Goal: Task Accomplishment & Management: Manage account settings

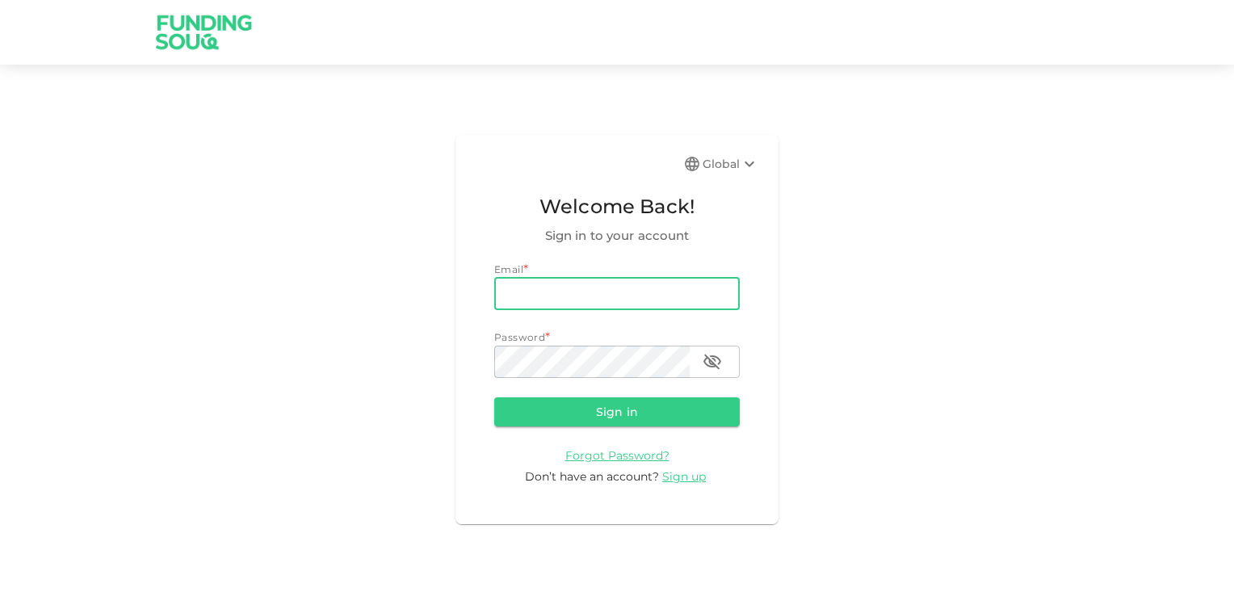
click at [556, 292] on input "email" at bounding box center [617, 294] width 246 height 32
type input "[EMAIL_ADDRESS][DOMAIN_NAME]"
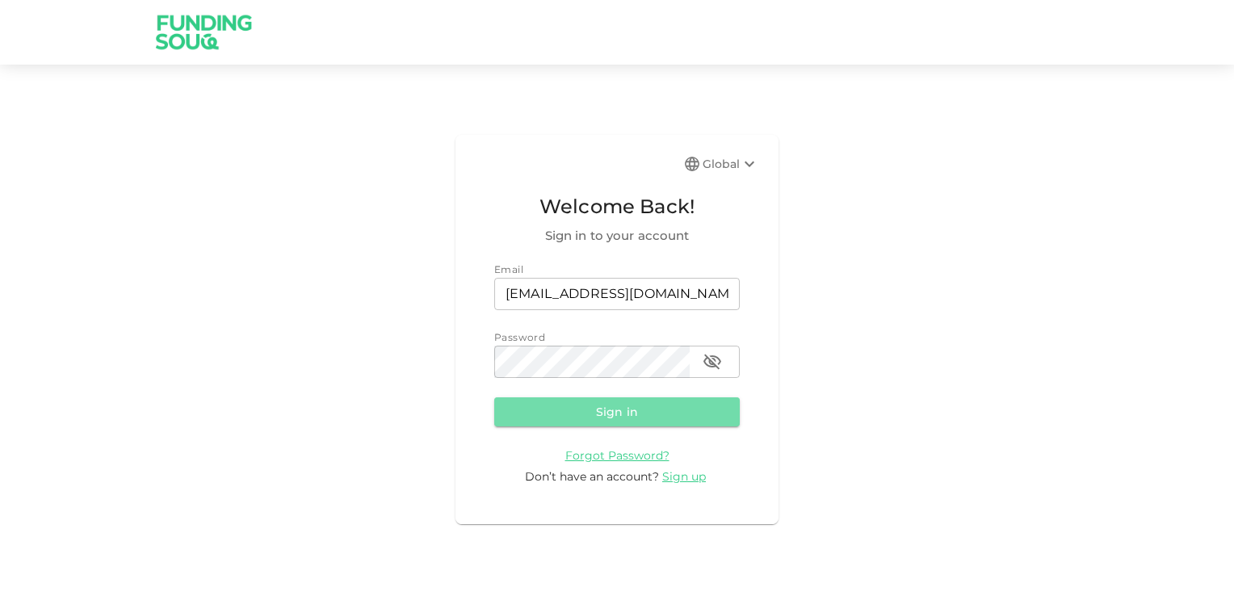
click at [598, 411] on button "Sign in" at bounding box center [617, 411] width 246 height 29
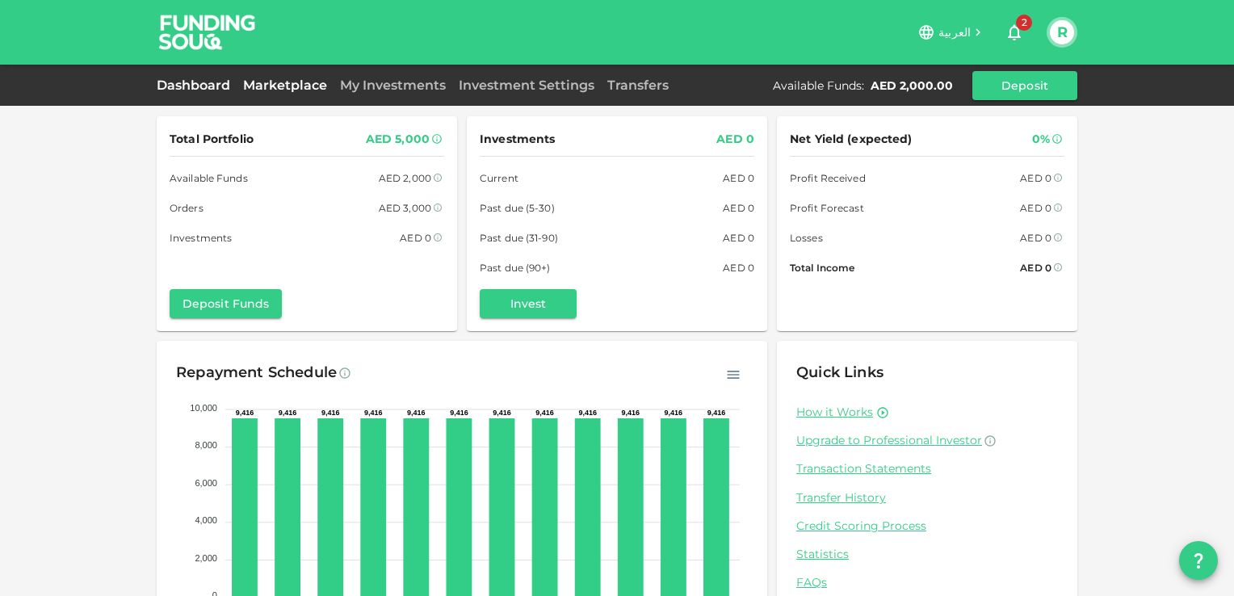
click at [301, 83] on link "Marketplace" at bounding box center [285, 85] width 97 height 15
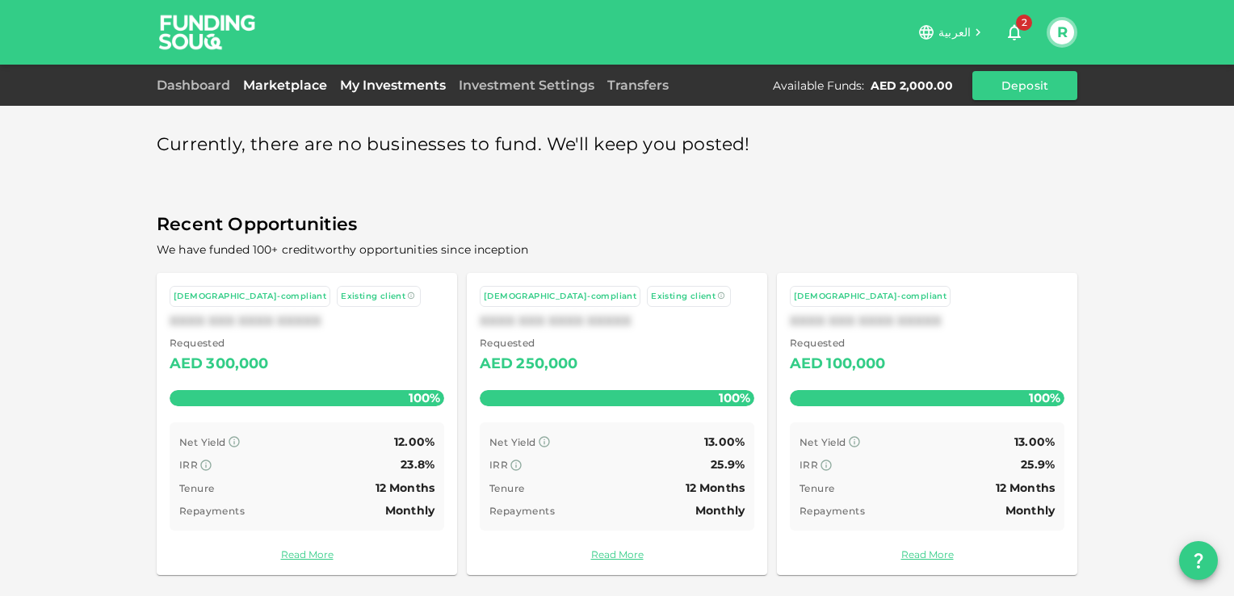
click at [372, 82] on link "My Investments" at bounding box center [393, 85] width 119 height 15
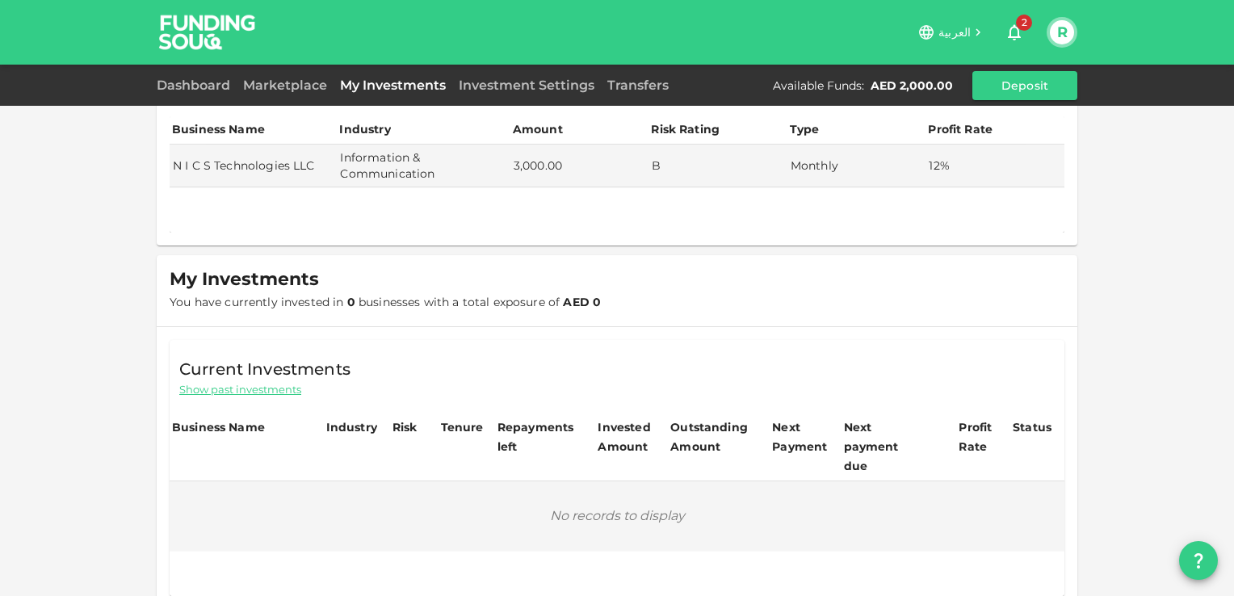
scroll to position [53, 0]
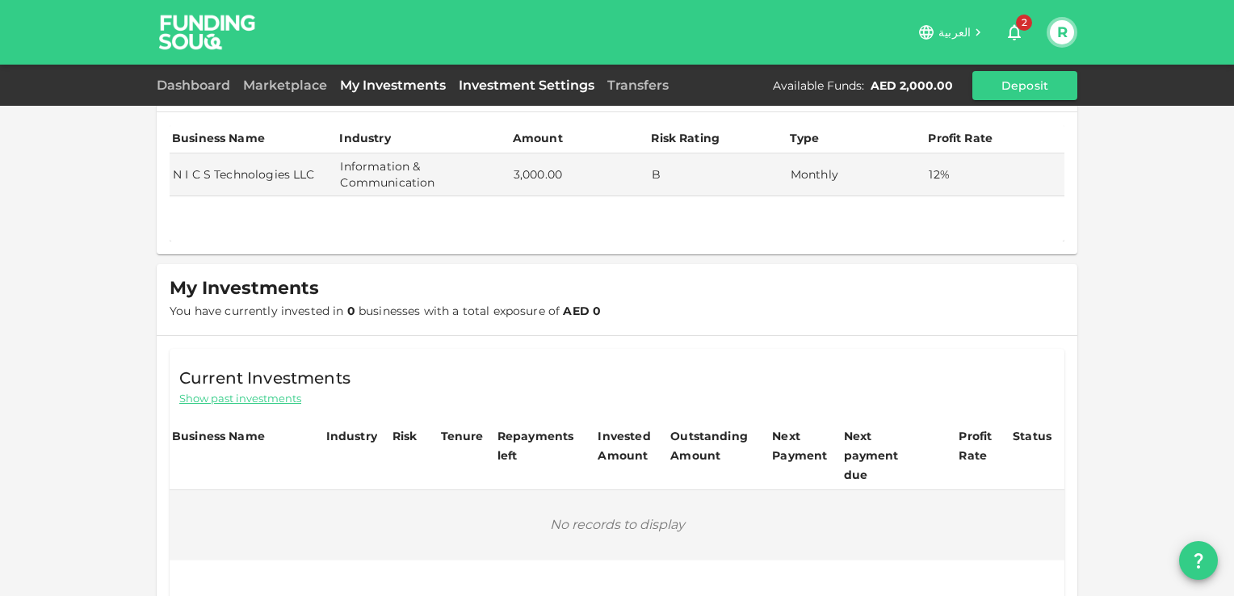
click at [511, 80] on link "Investment Settings" at bounding box center [526, 85] width 149 height 15
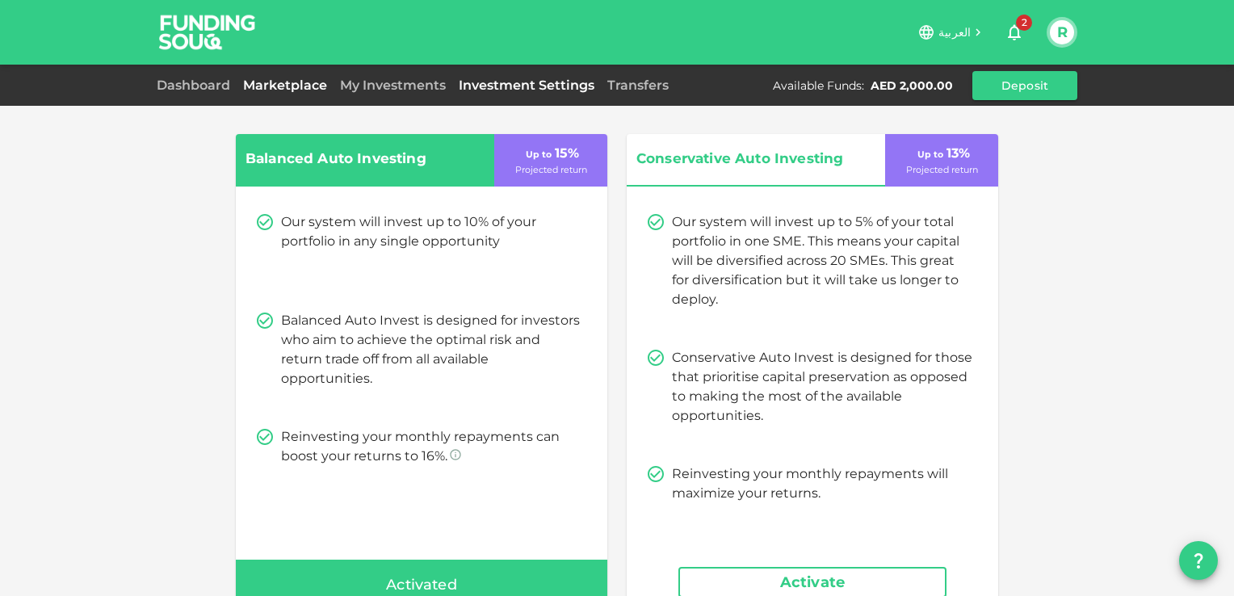
click at [288, 87] on link "Marketplace" at bounding box center [285, 85] width 97 height 15
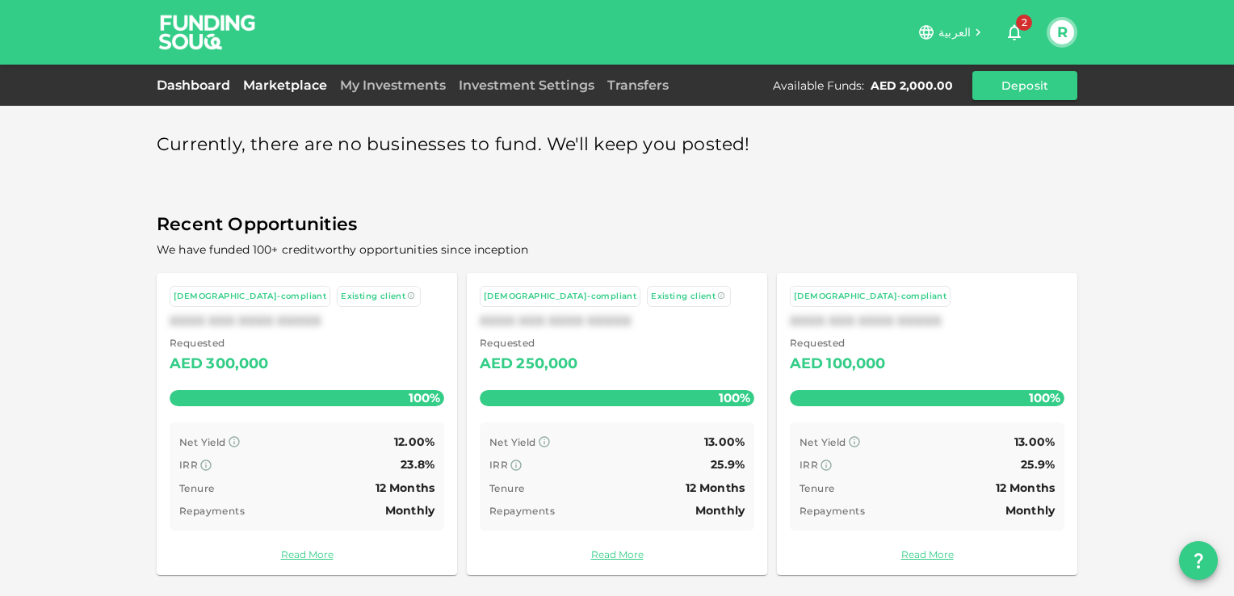
click at [179, 80] on link "Dashboard" at bounding box center [197, 85] width 80 height 15
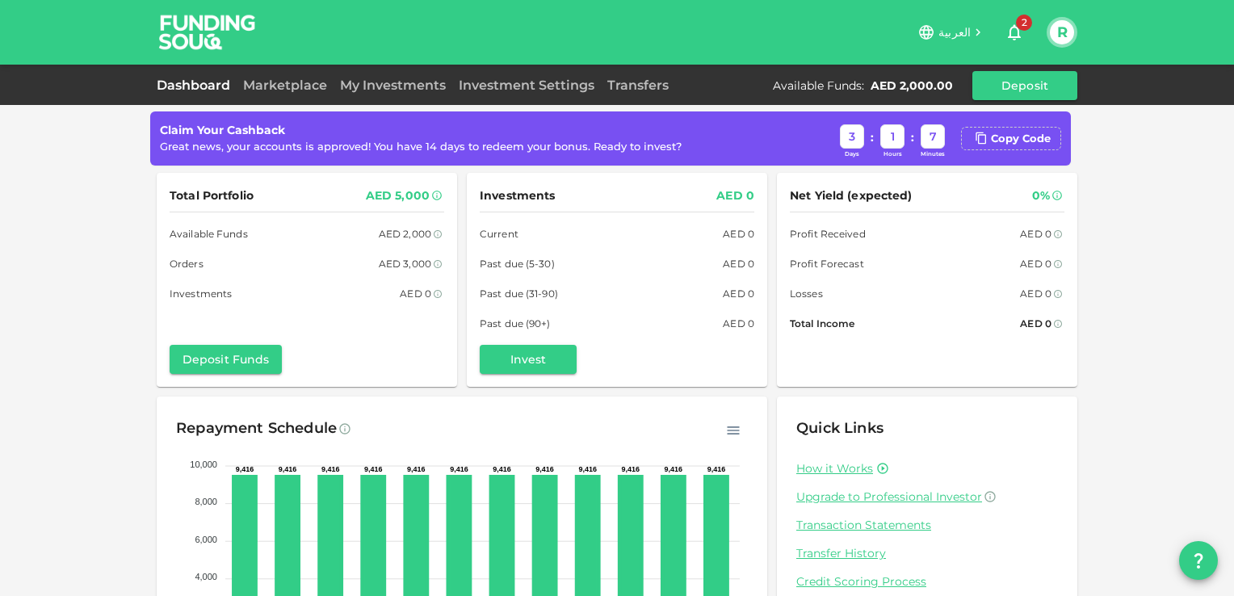
scroll to position [145, 0]
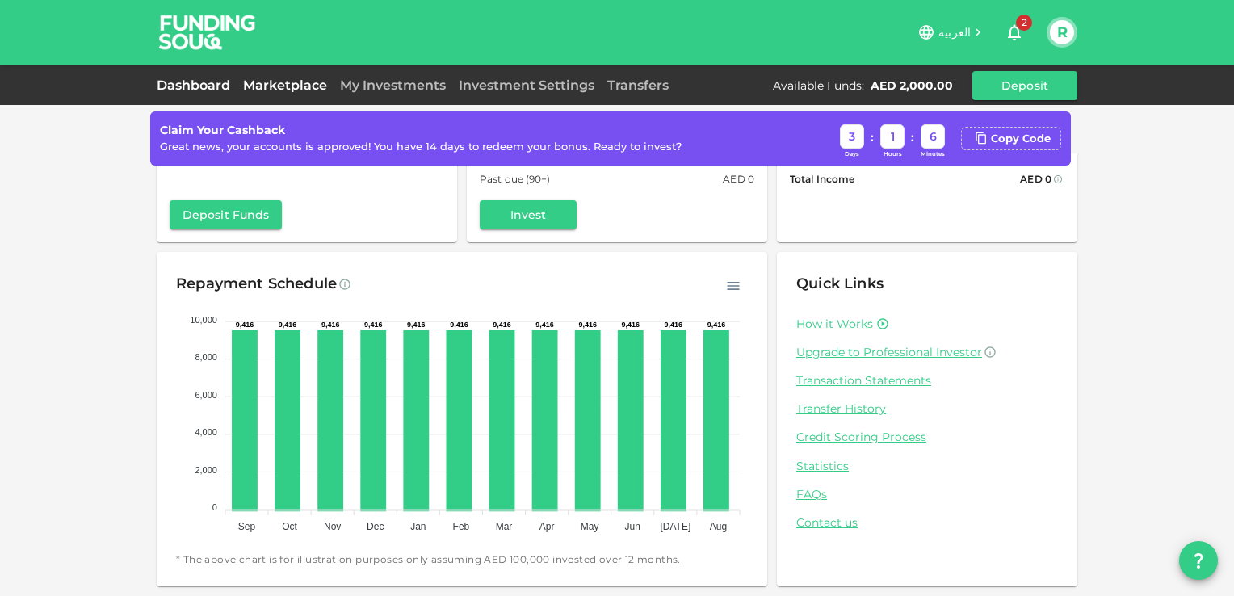
click at [275, 84] on link "Marketplace" at bounding box center [285, 85] width 97 height 15
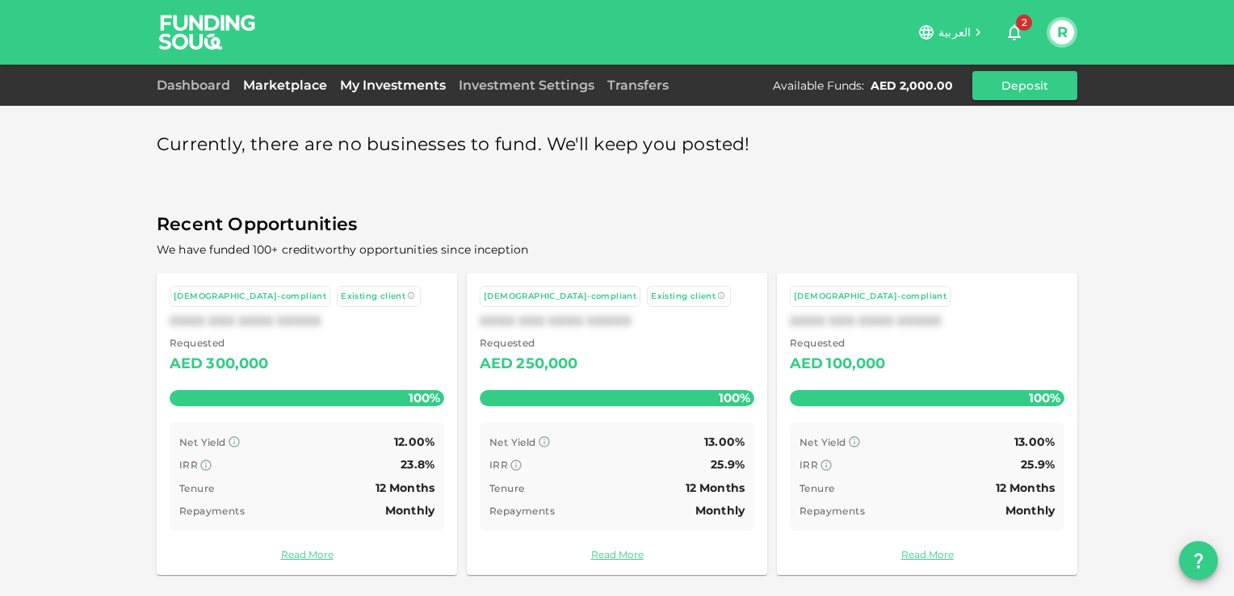
click at [358, 79] on link "My Investments" at bounding box center [393, 85] width 119 height 15
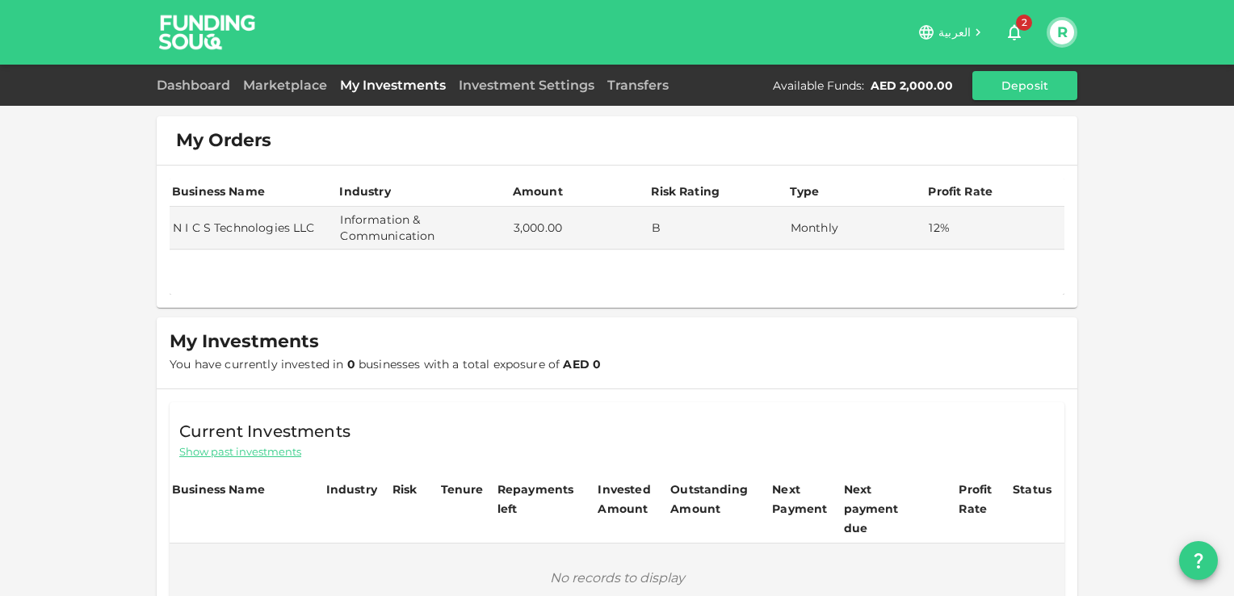
click at [226, 453] on span "Show past investments" at bounding box center [240, 451] width 122 height 15
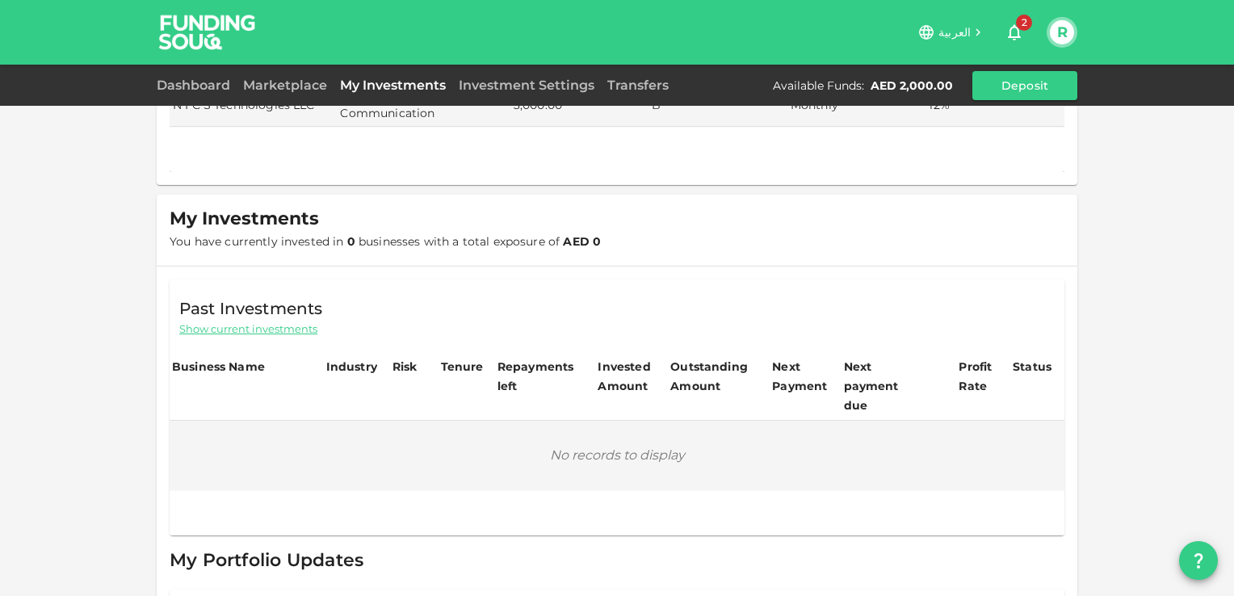
scroll to position [53, 0]
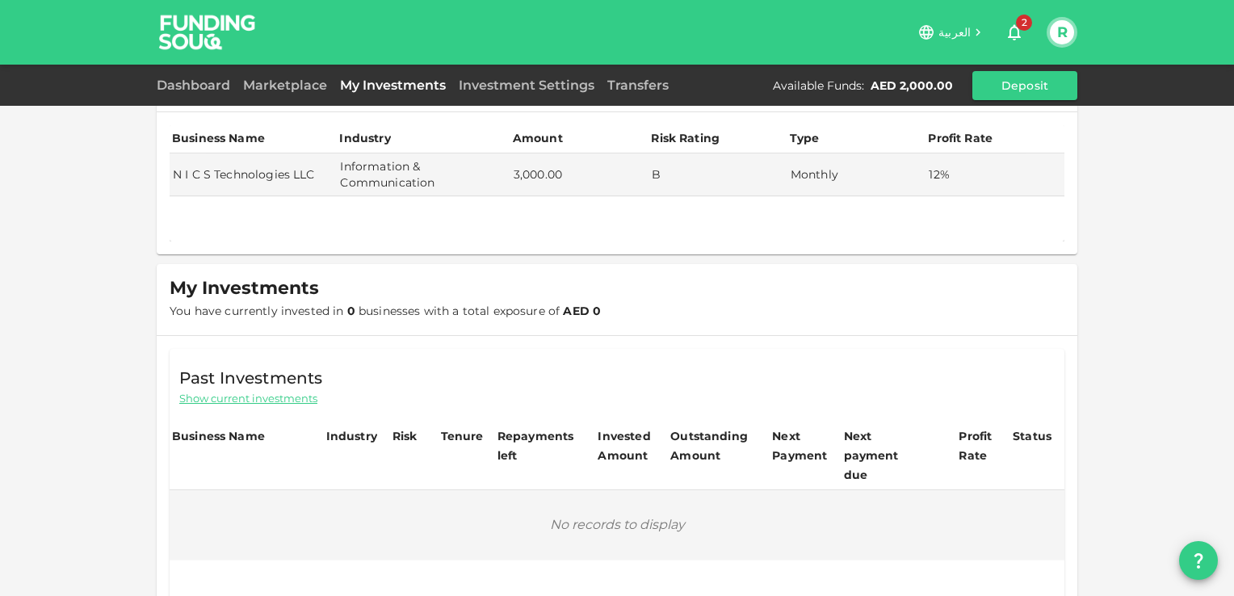
click at [228, 397] on span "Show current investments" at bounding box center [248, 398] width 138 height 15
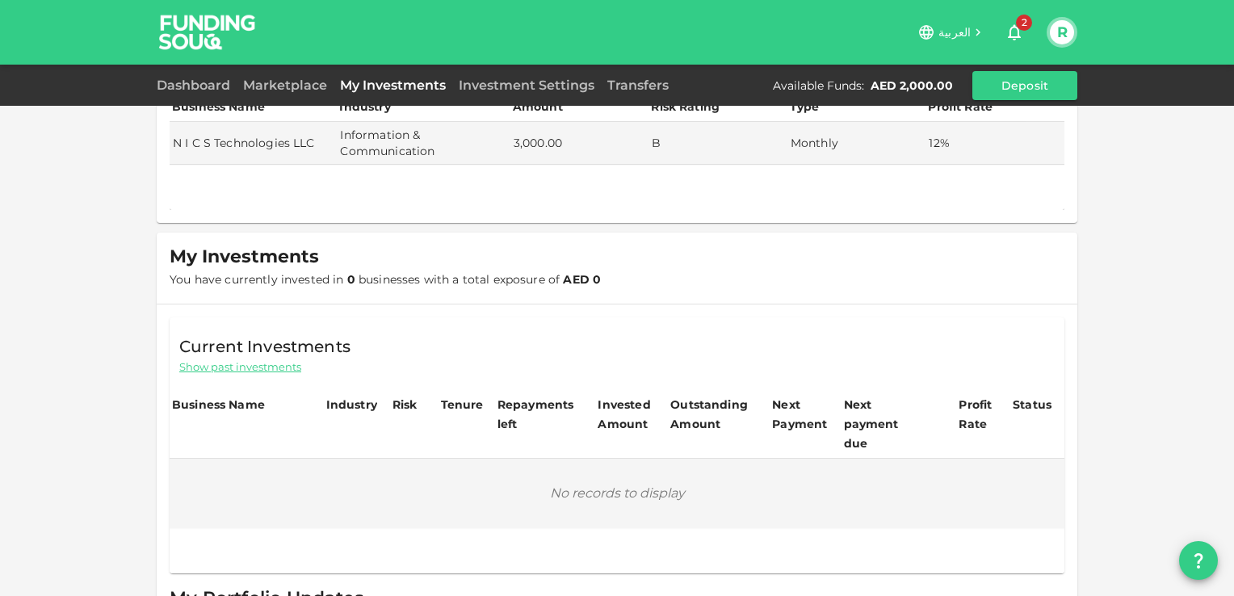
scroll to position [0, 0]
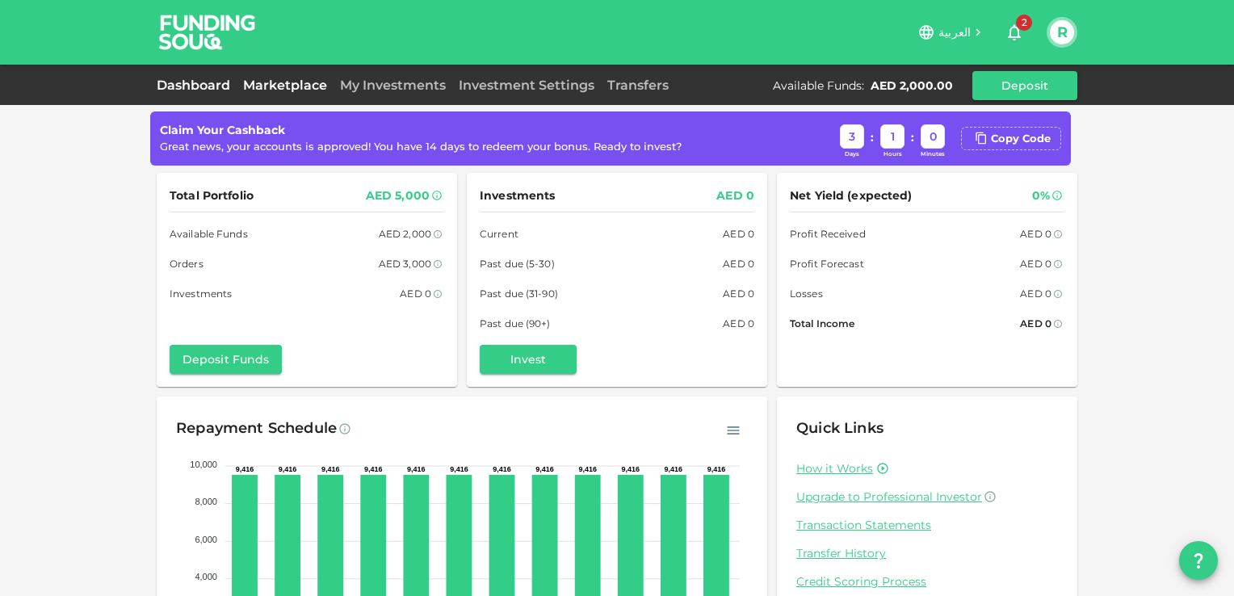
click at [271, 84] on link "Marketplace" at bounding box center [285, 85] width 97 height 15
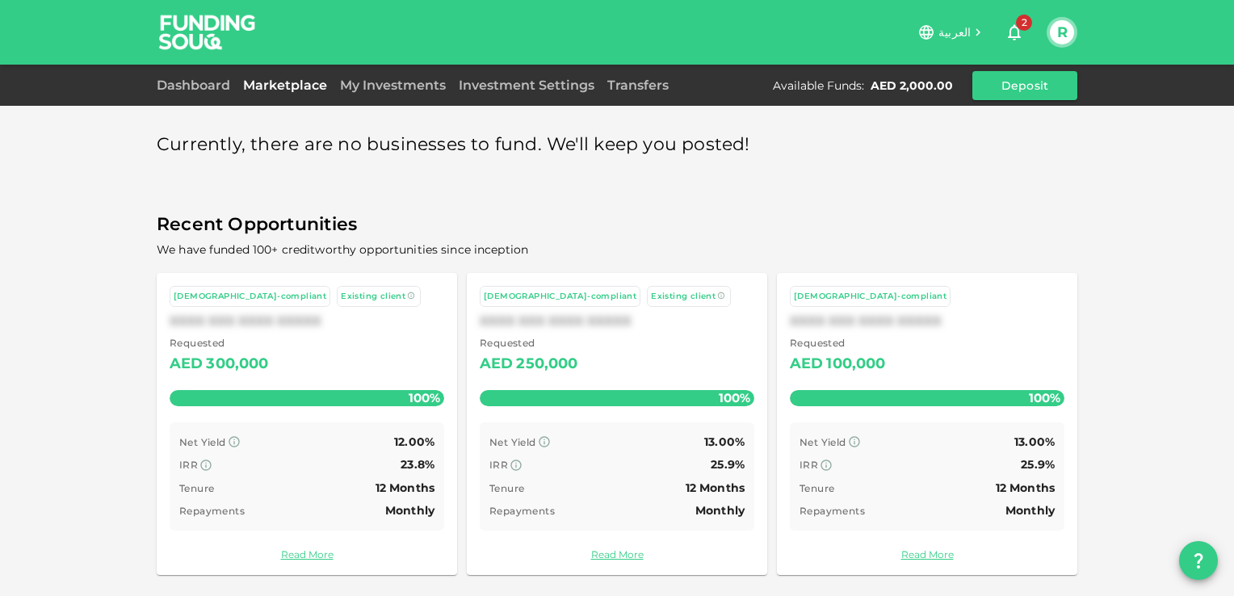
click at [1017, 27] on span "2" at bounding box center [1024, 23] width 16 height 16
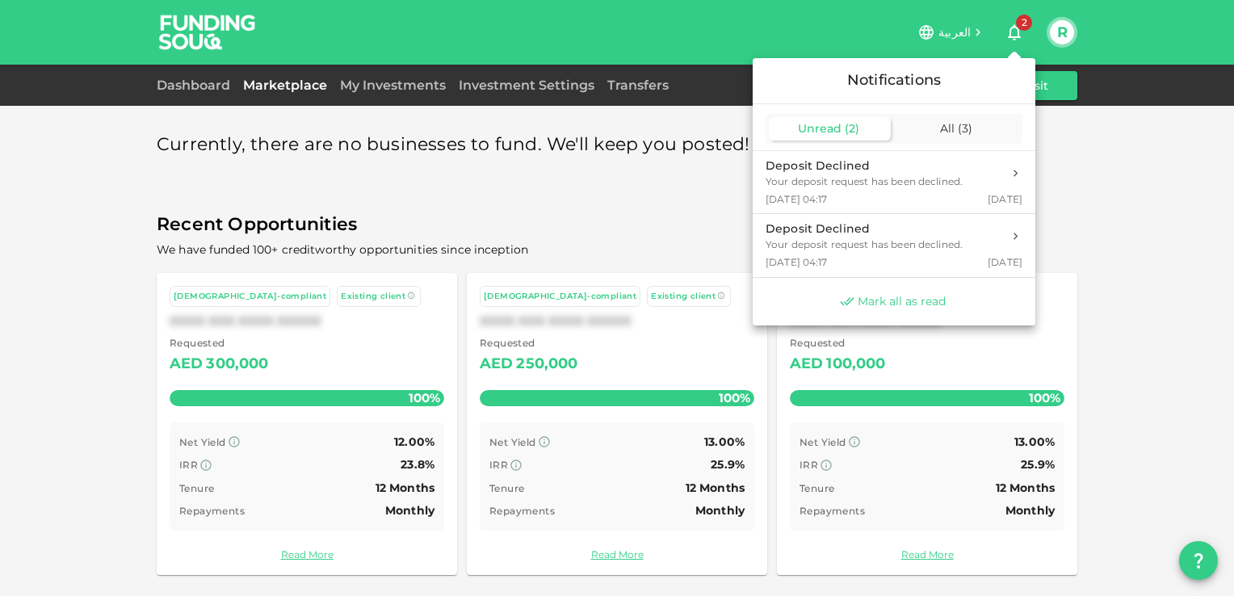
click at [907, 301] on span "Mark all as read" at bounding box center [902, 301] width 88 height 15
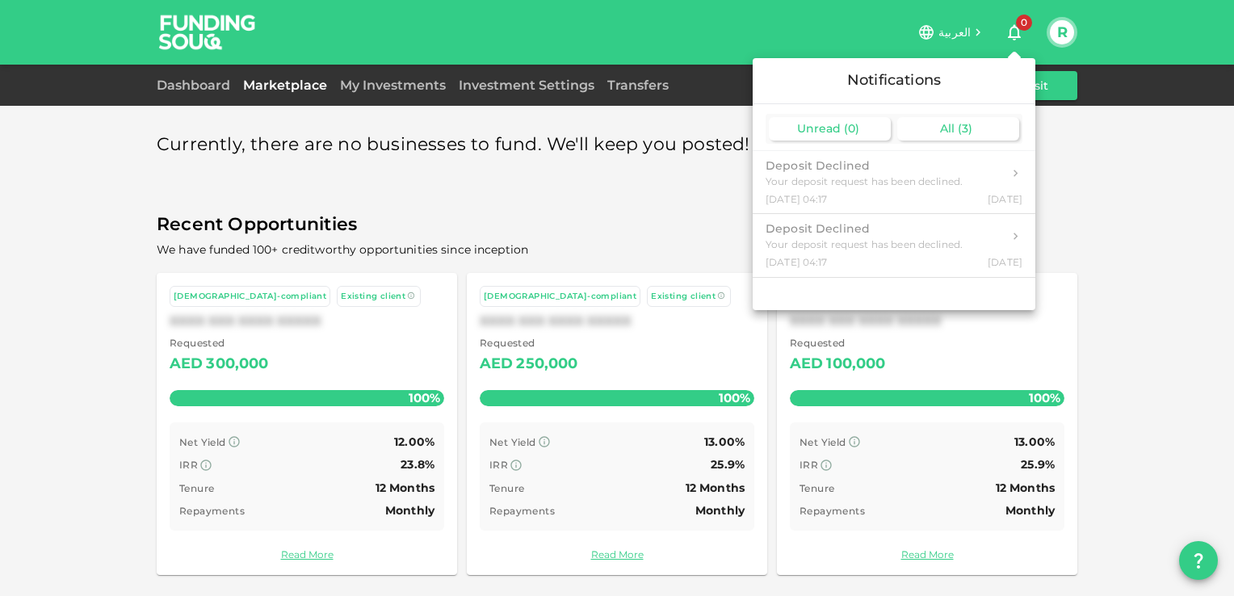
click at [953, 122] on span "All" at bounding box center [947, 128] width 15 height 15
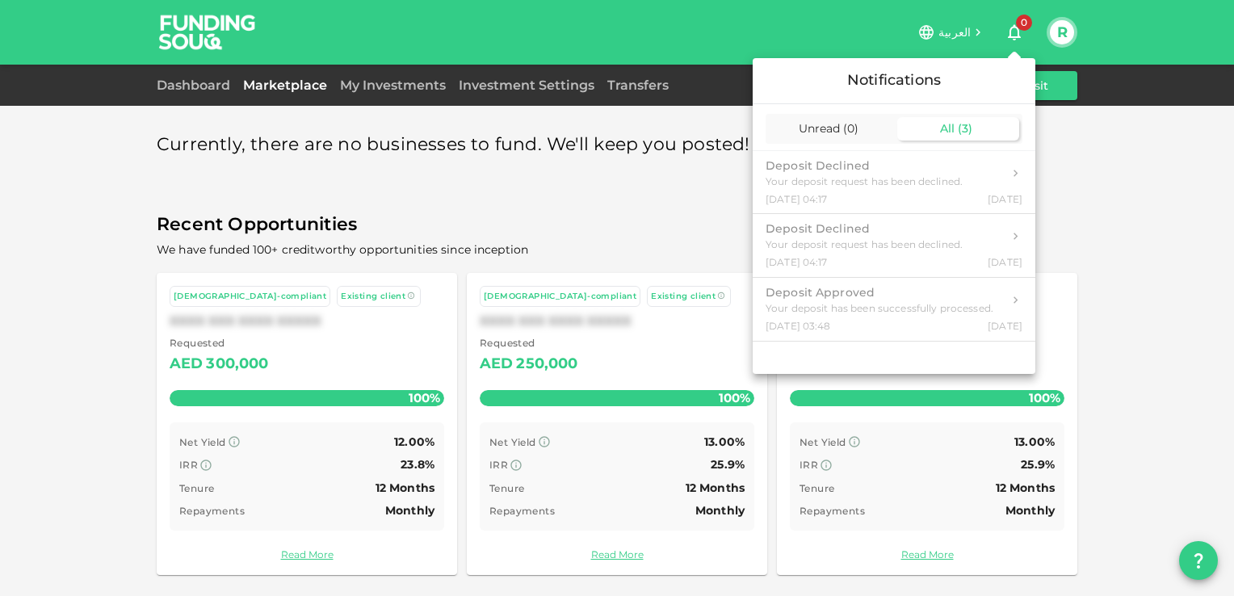
click at [1109, 144] on div at bounding box center [617, 298] width 1234 height 596
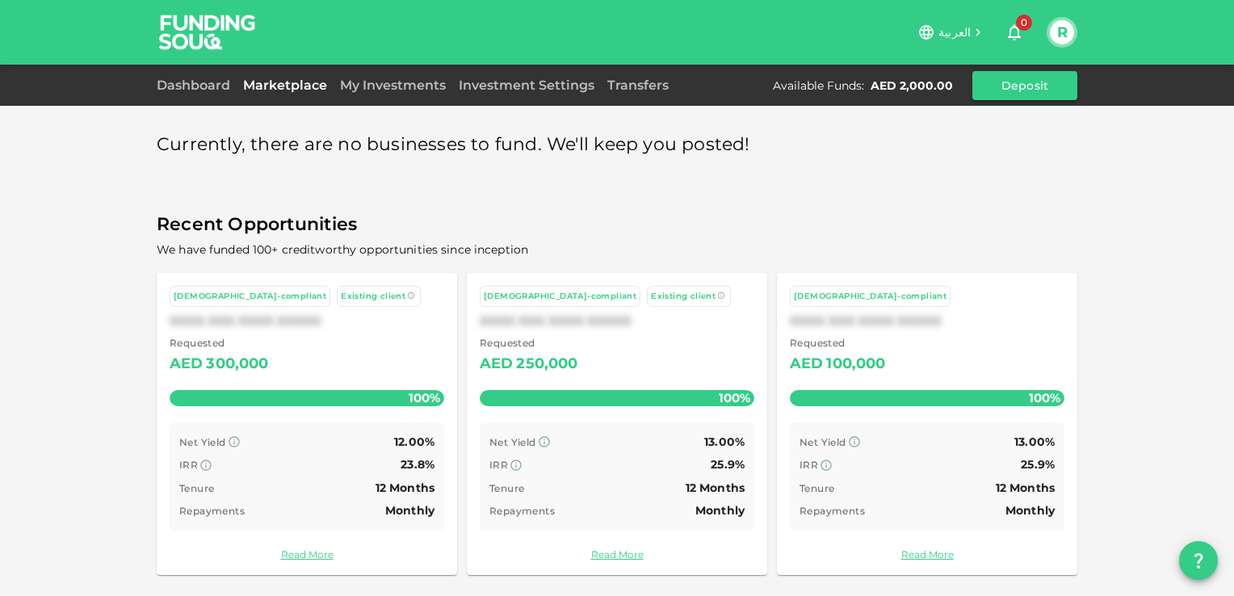
click at [1054, 33] on button "R" at bounding box center [1062, 32] width 24 height 24
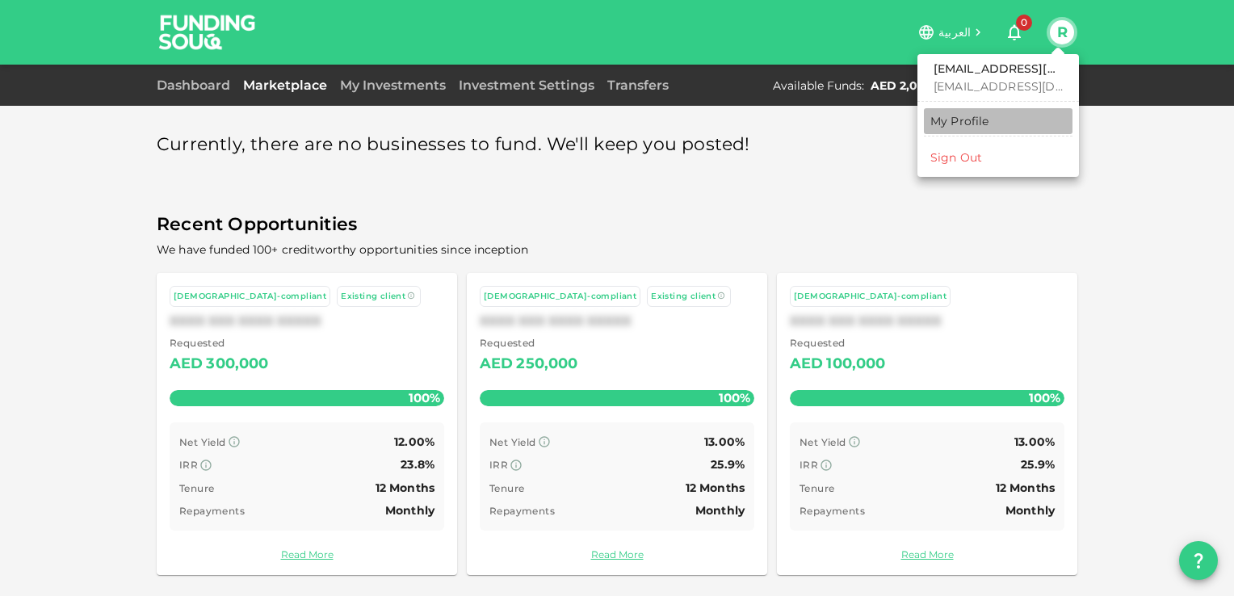
click at [966, 124] on div "My Profile" at bounding box center [960, 121] width 59 height 16
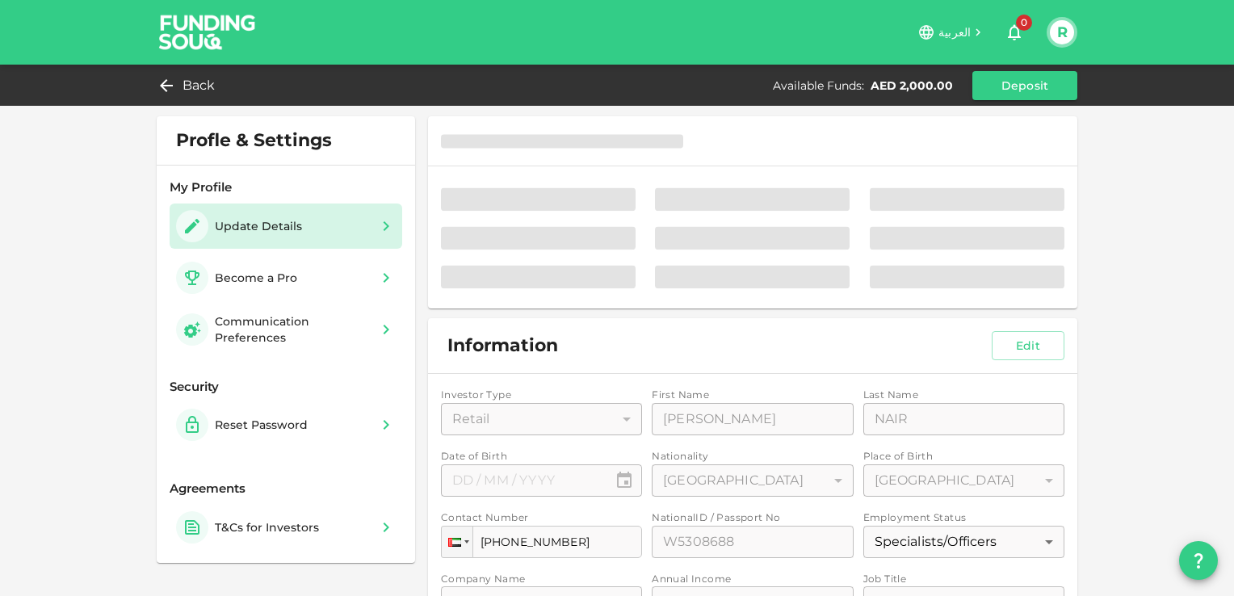
type input "⁦⁨15⁩ / ⁨02⁩ / ⁨1970⁩⁩"
